Goal: Information Seeking & Learning: Learn about a topic

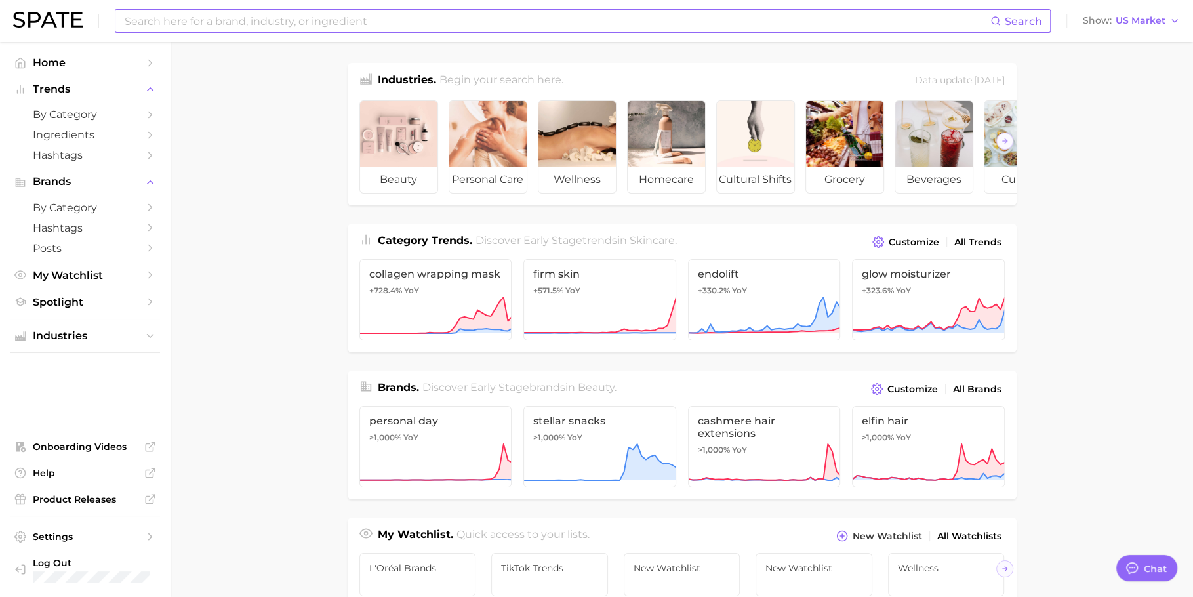
click at [369, 14] on input at bounding box center [556, 21] width 867 height 22
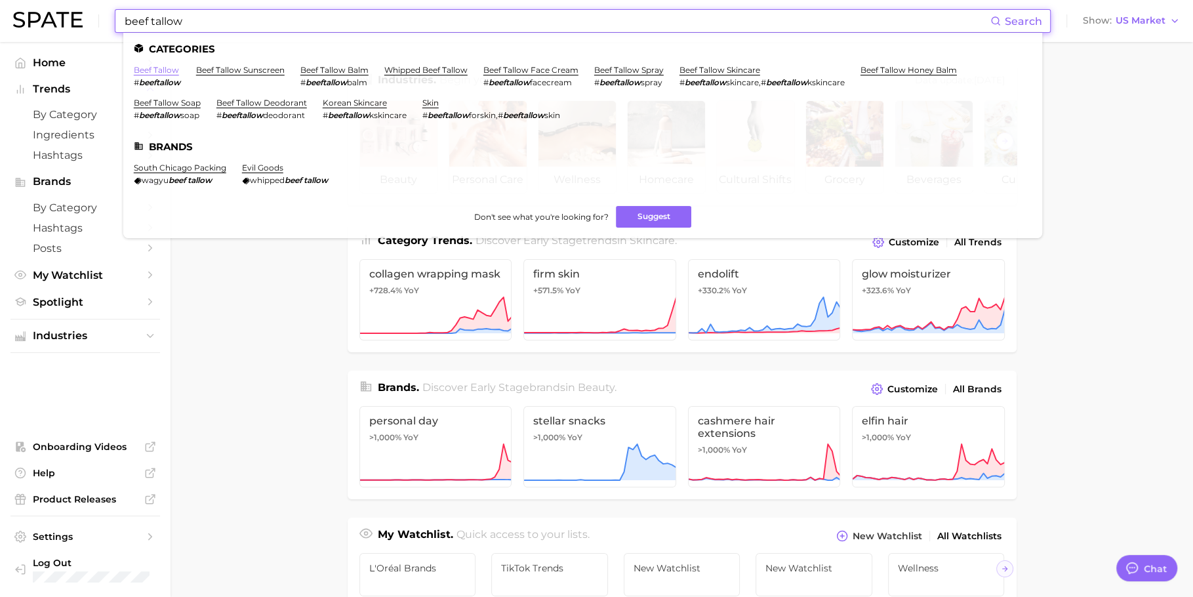
type input "beef tallow"
click at [166, 69] on link "beef tallow" at bounding box center [156, 70] width 45 height 10
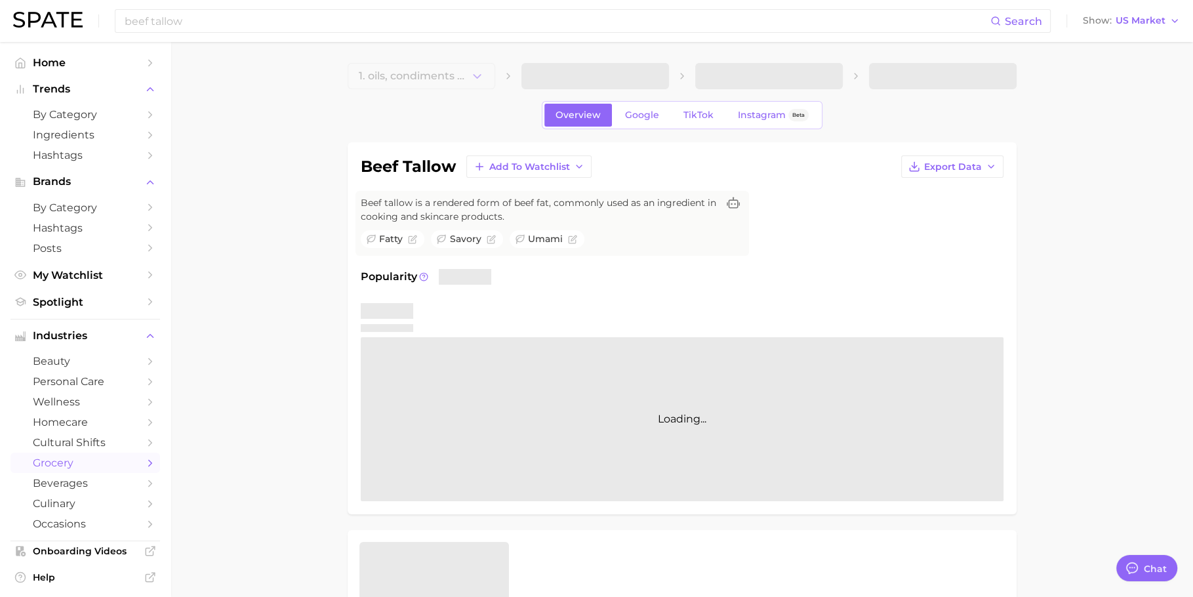
type textarea "x"
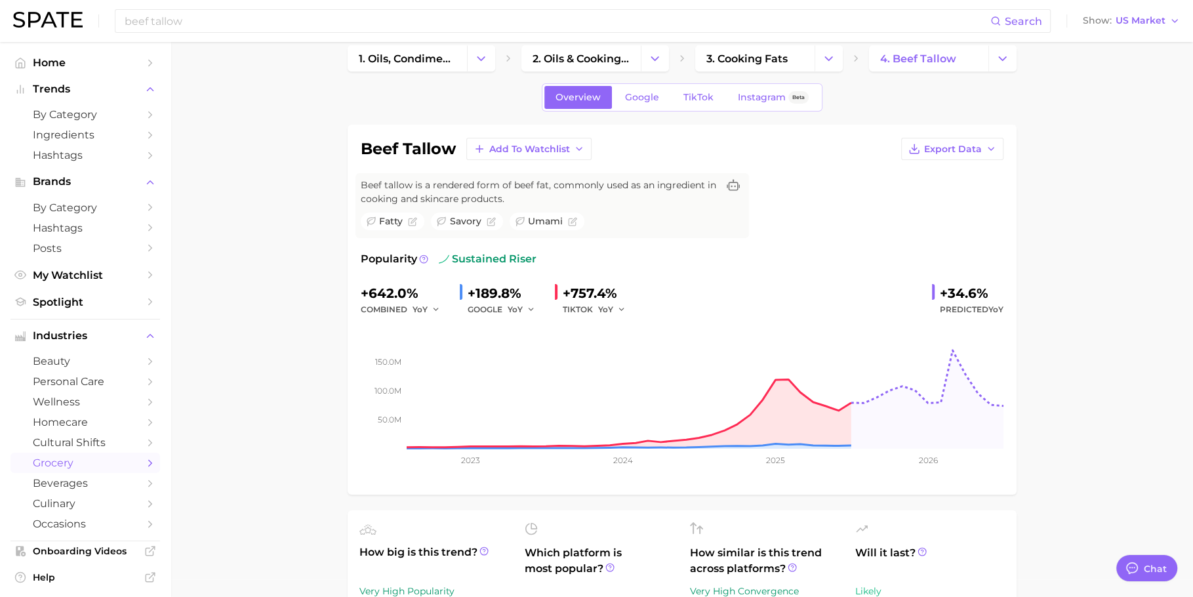
scroll to position [20, 0]
click at [692, 96] on span "TikTok" at bounding box center [699, 95] width 30 height 11
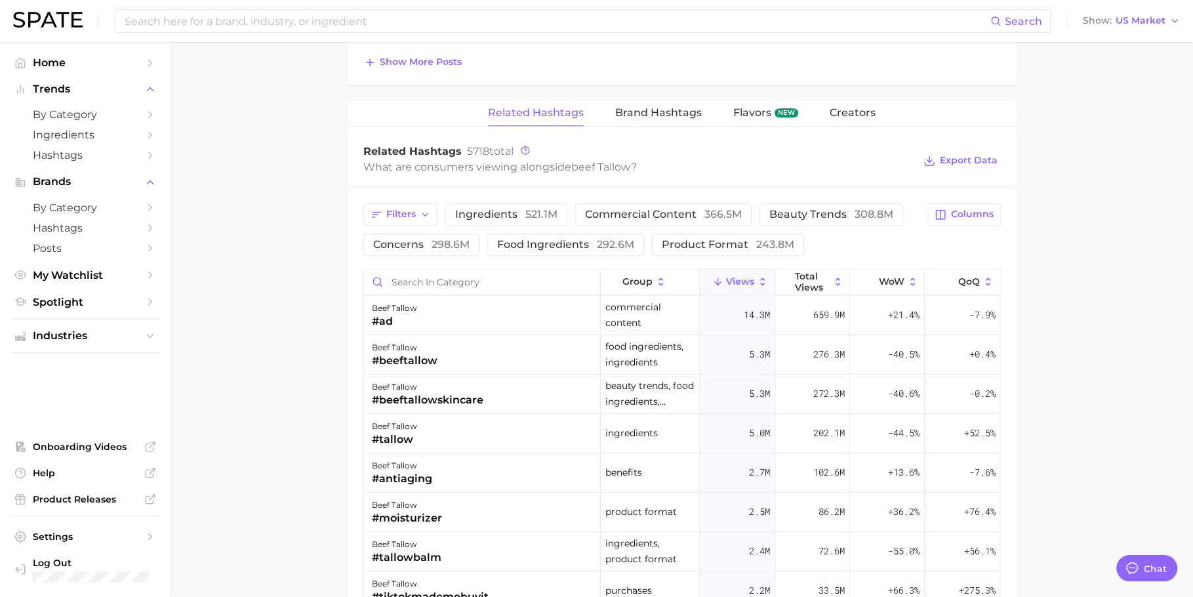
scroll to position [982, 0]
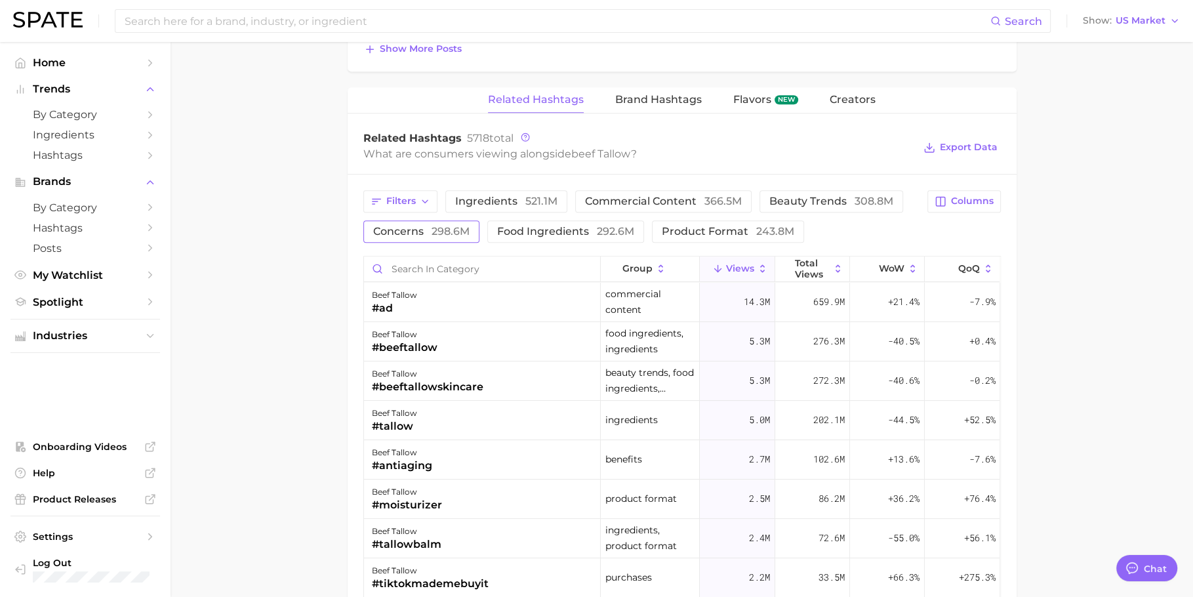
click at [436, 228] on span "298.6m" at bounding box center [451, 231] width 38 height 12
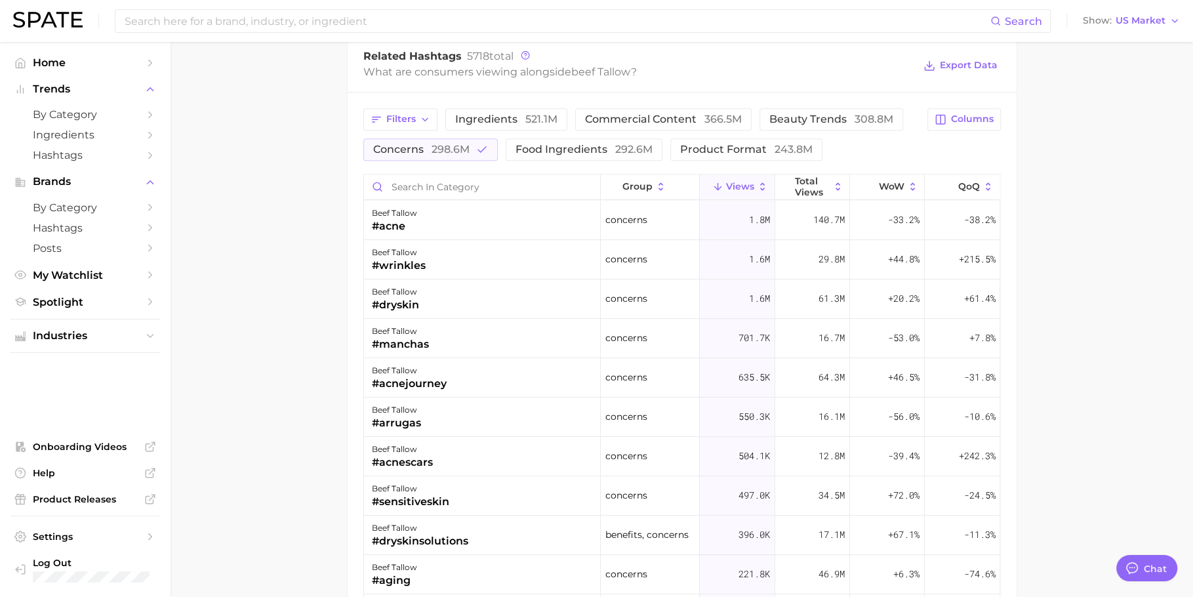
scroll to position [1074, 0]
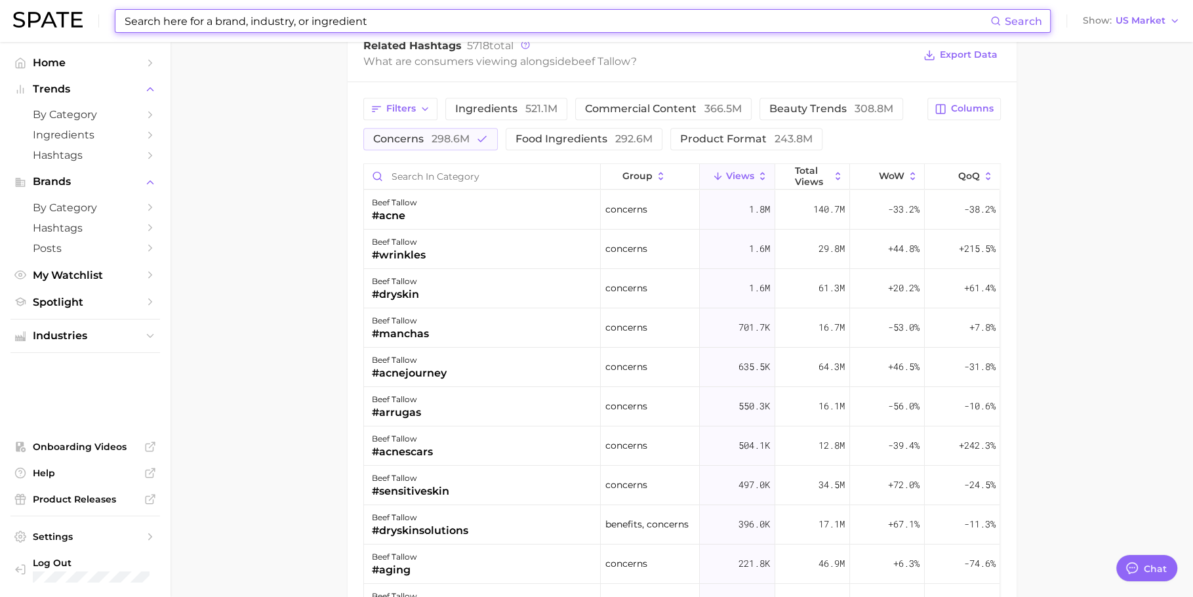
click at [546, 23] on input at bounding box center [556, 21] width 867 height 22
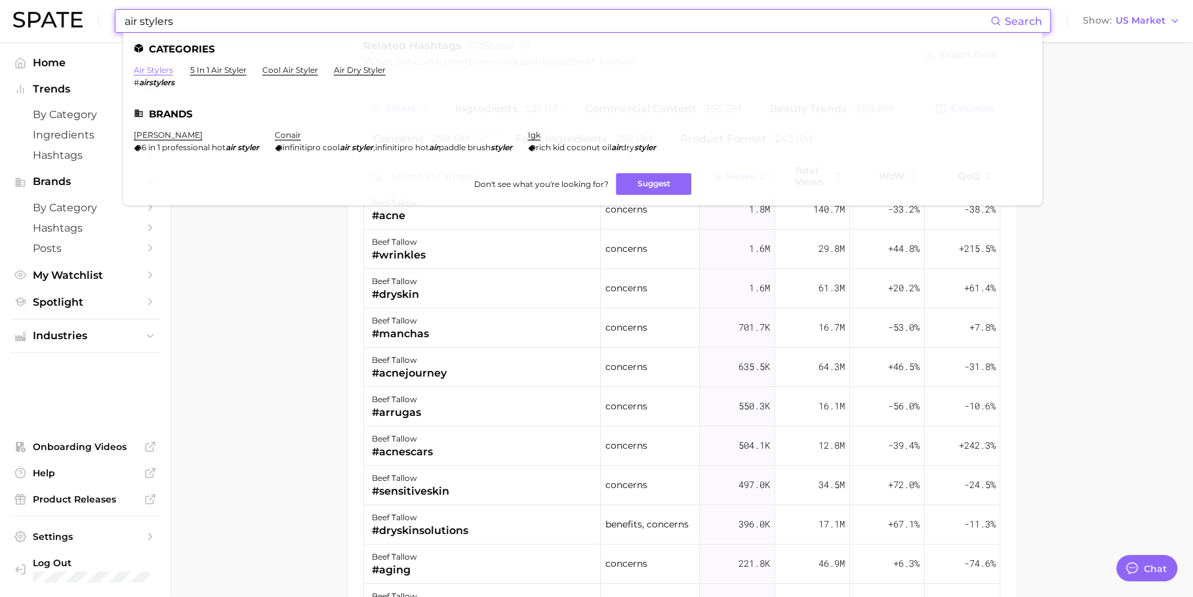
type input "air stylers"
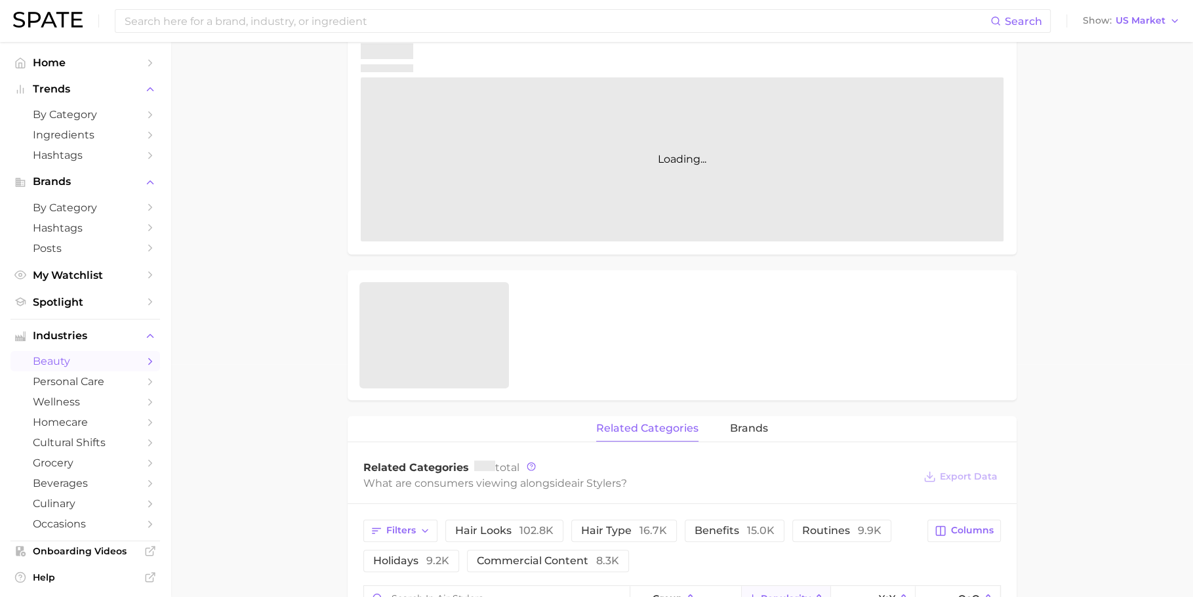
scroll to position [380, 0]
